Goal: Information Seeking & Learning: Learn about a topic

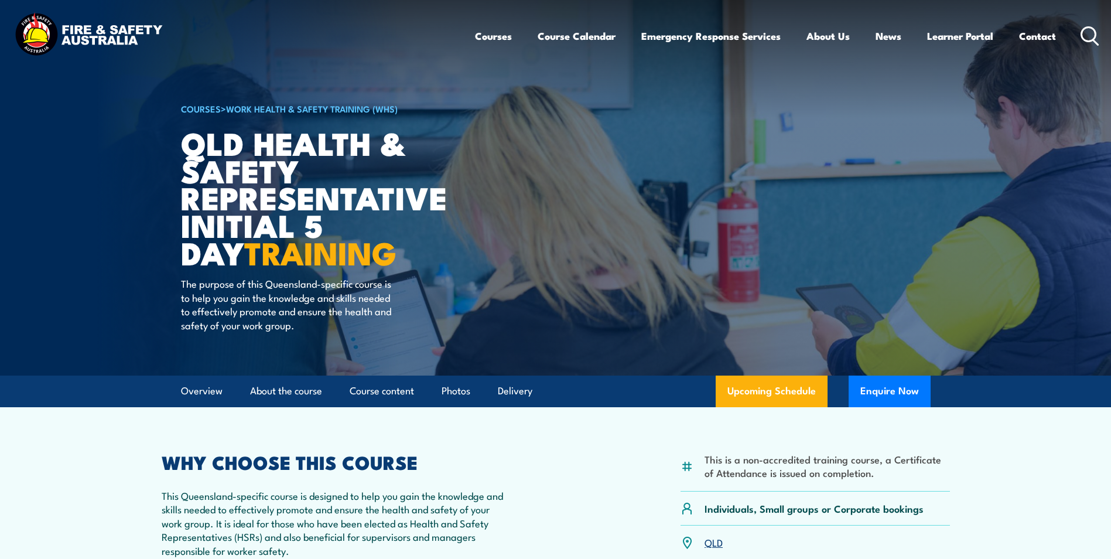
click at [1089, 37] on icon at bounding box center [1089, 35] width 19 height 19
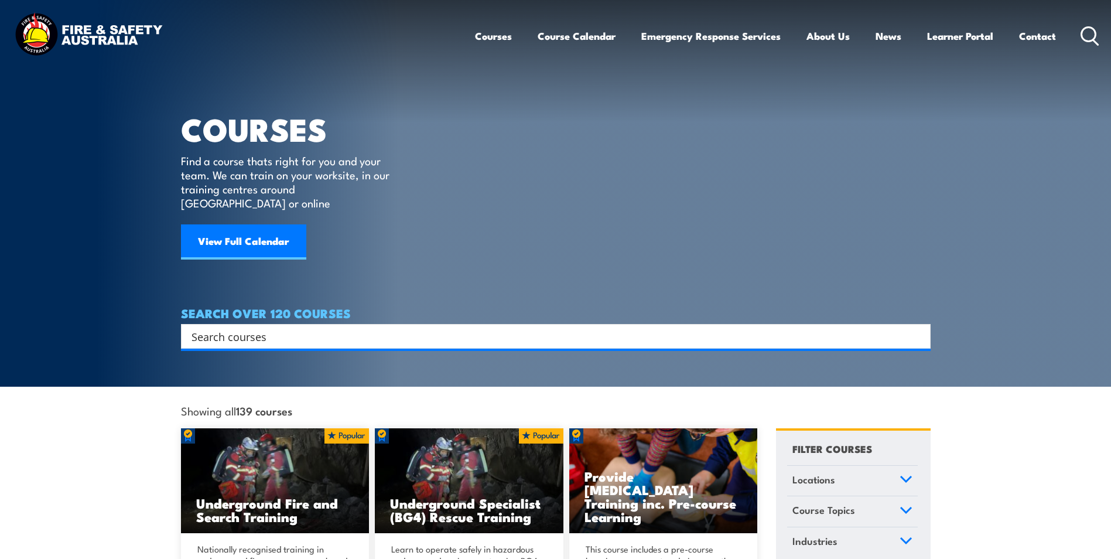
click at [394, 329] on input "Search input" at bounding box center [547, 336] width 713 height 18
type input "hsr"
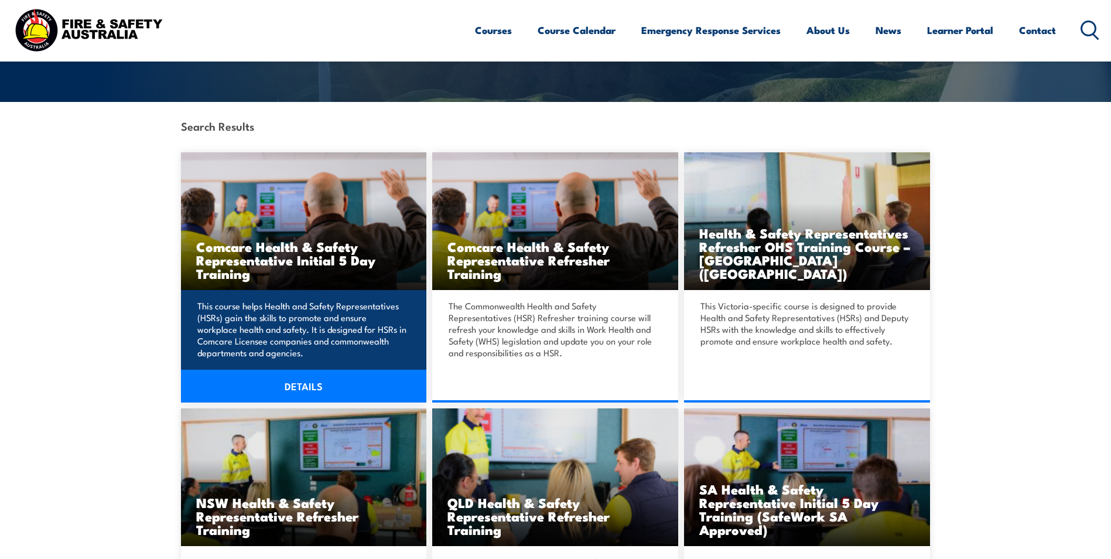
scroll to position [351, 0]
